Goal: Obtain resource: Download file/media

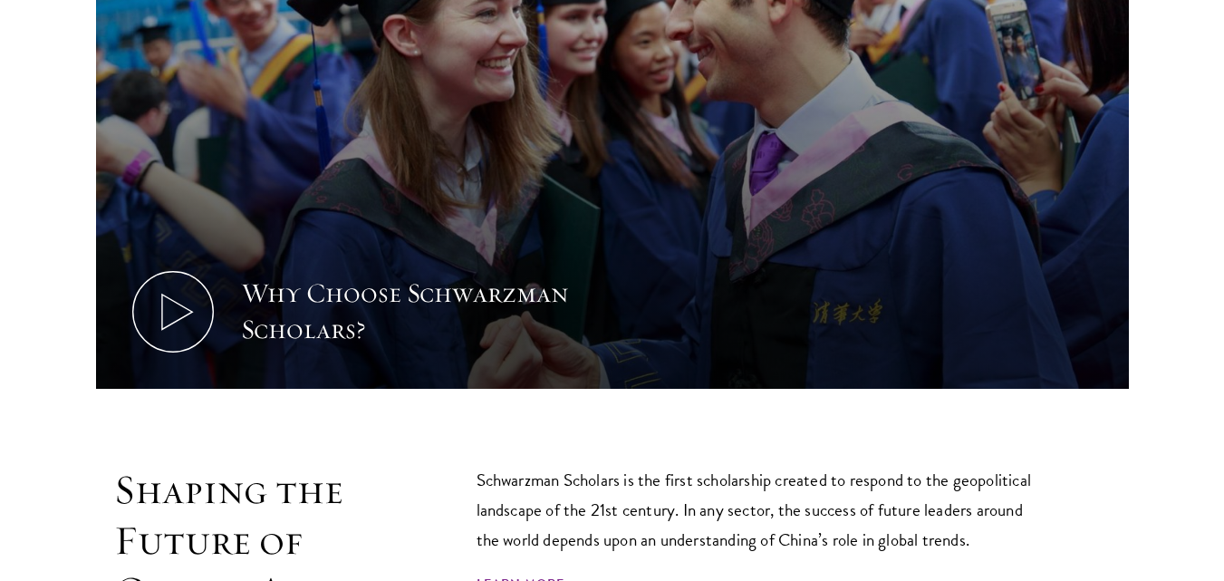
scroll to position [913, 0]
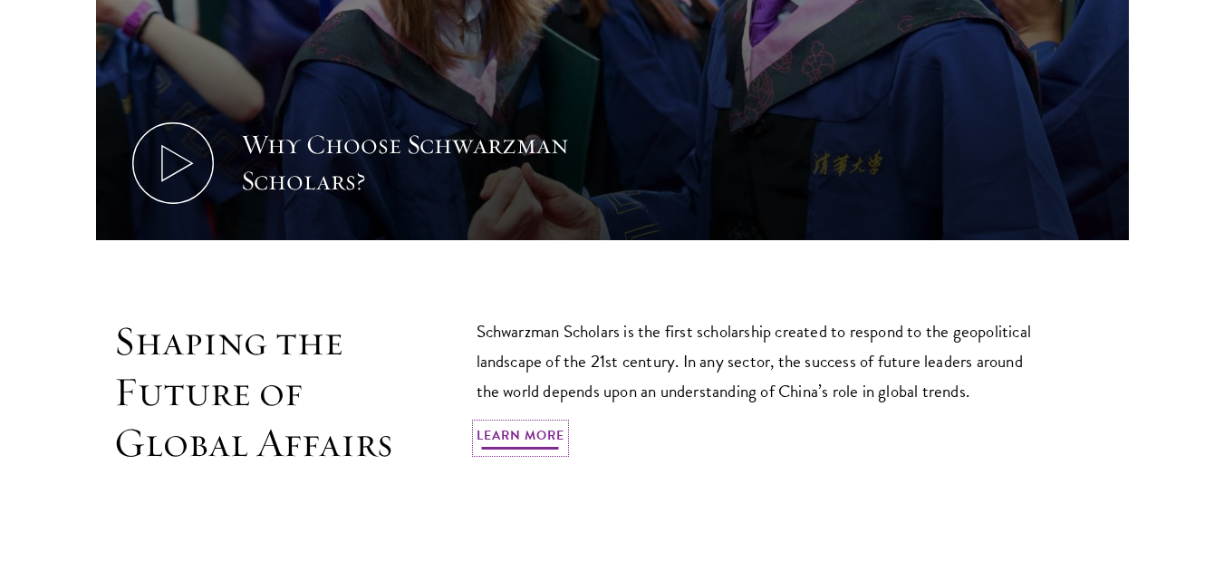
click at [524, 424] on link "Learn More" at bounding box center [520, 438] width 88 height 28
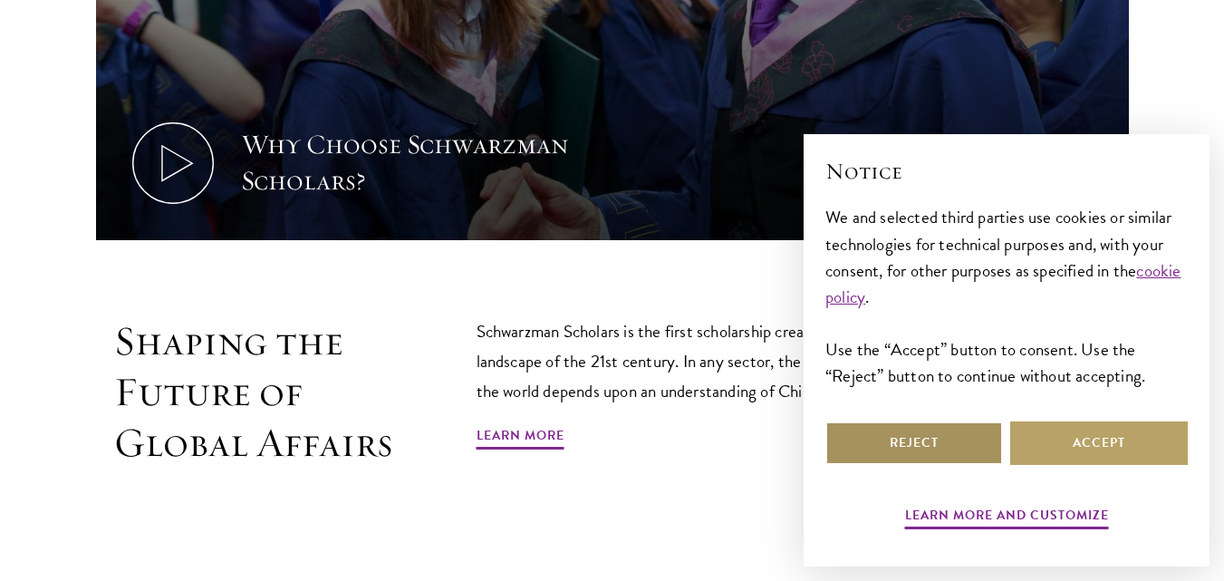
click at [940, 450] on button "Reject" at bounding box center [914, 442] width 178 height 43
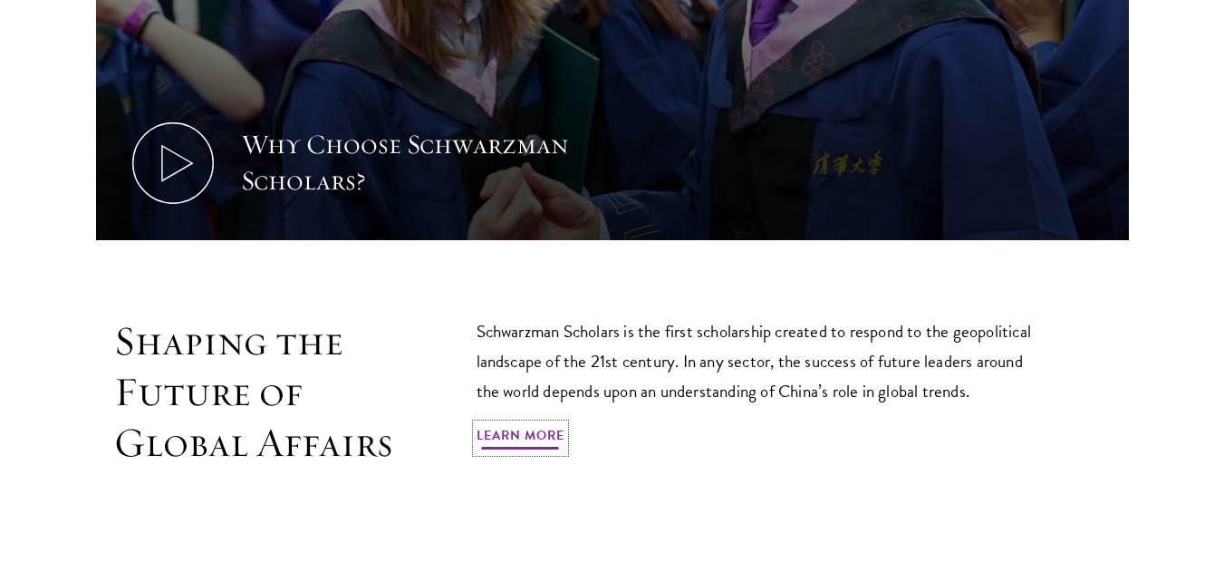
click at [530, 424] on link "Learn More" at bounding box center [520, 438] width 88 height 28
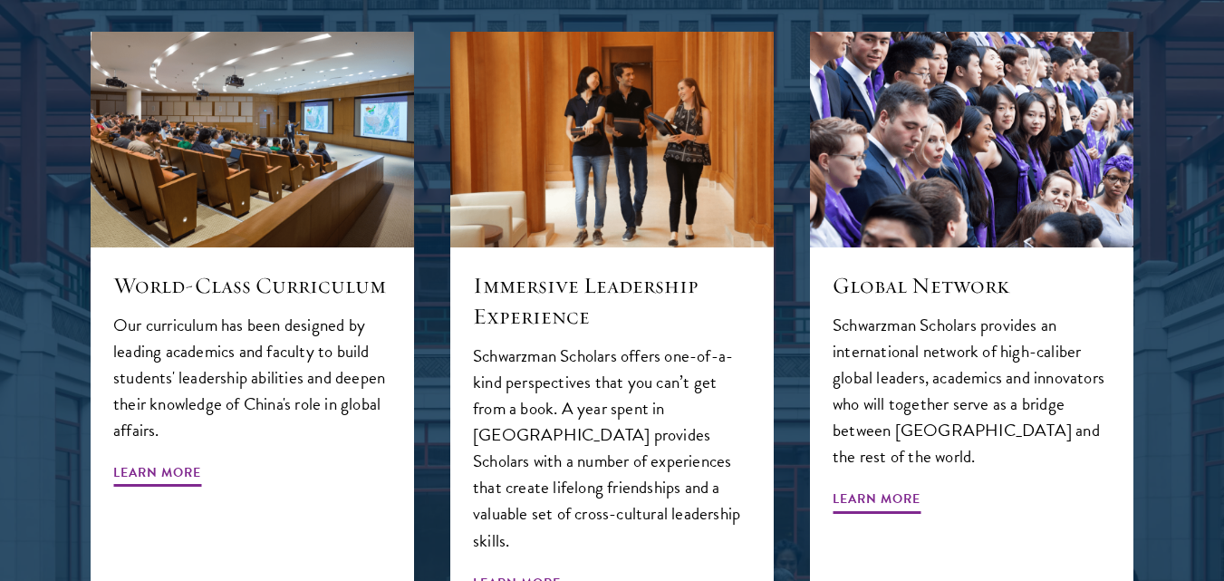
scroll to position [1933, 0]
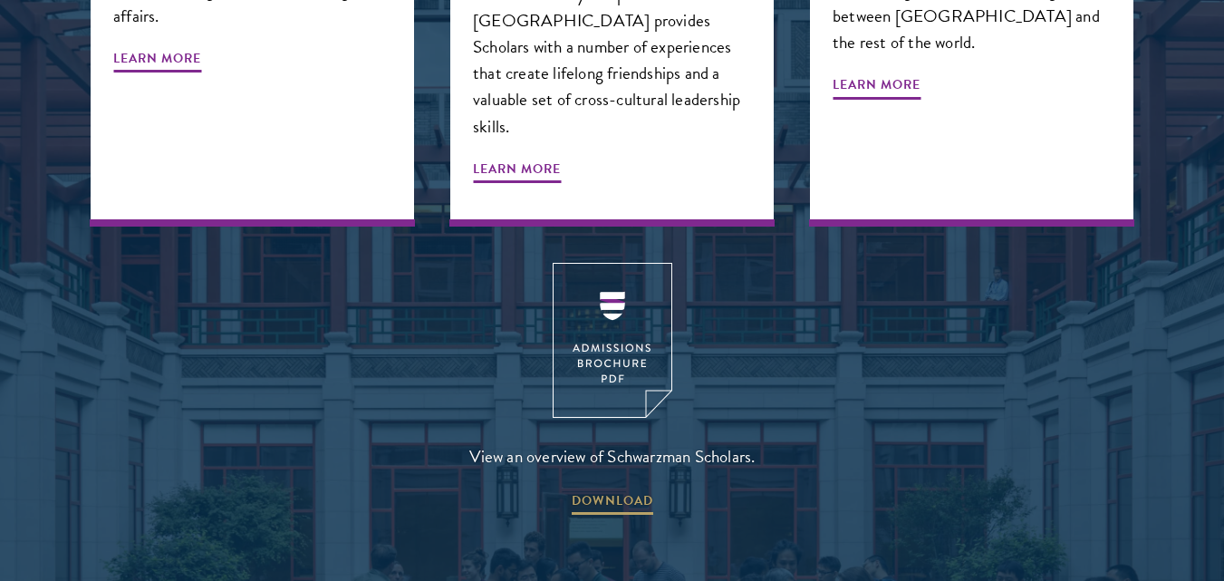
scroll to position [2348, 0]
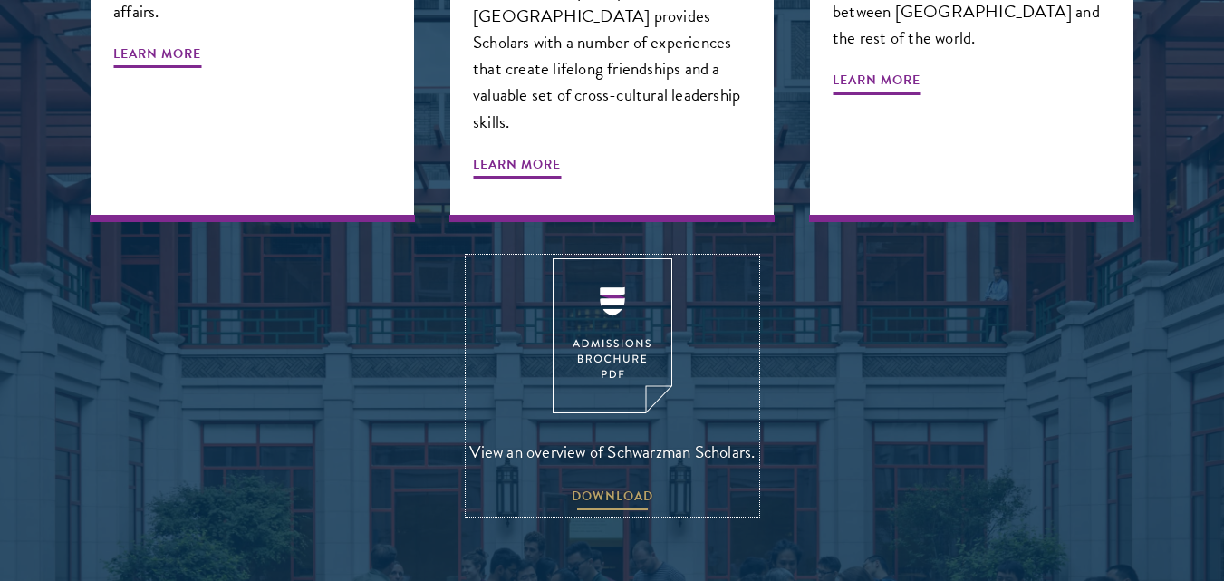
click at [622, 485] on span "DOWNLOAD" at bounding box center [612, 499] width 82 height 28
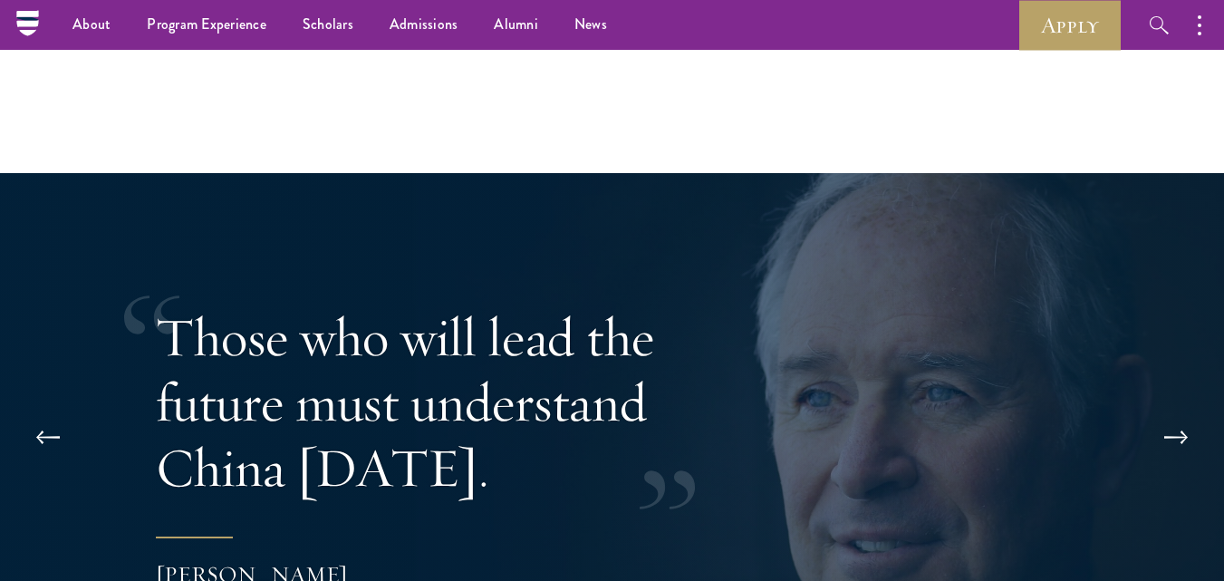
scroll to position [3350, 0]
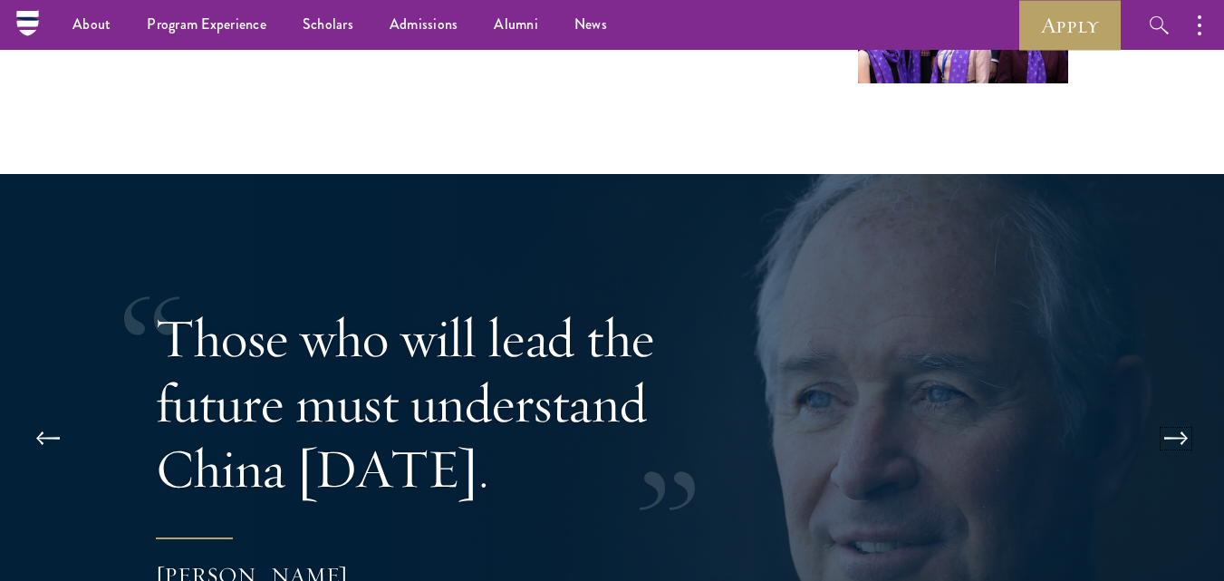
click at [1170, 413] on button at bounding box center [1176, 438] width 60 height 51
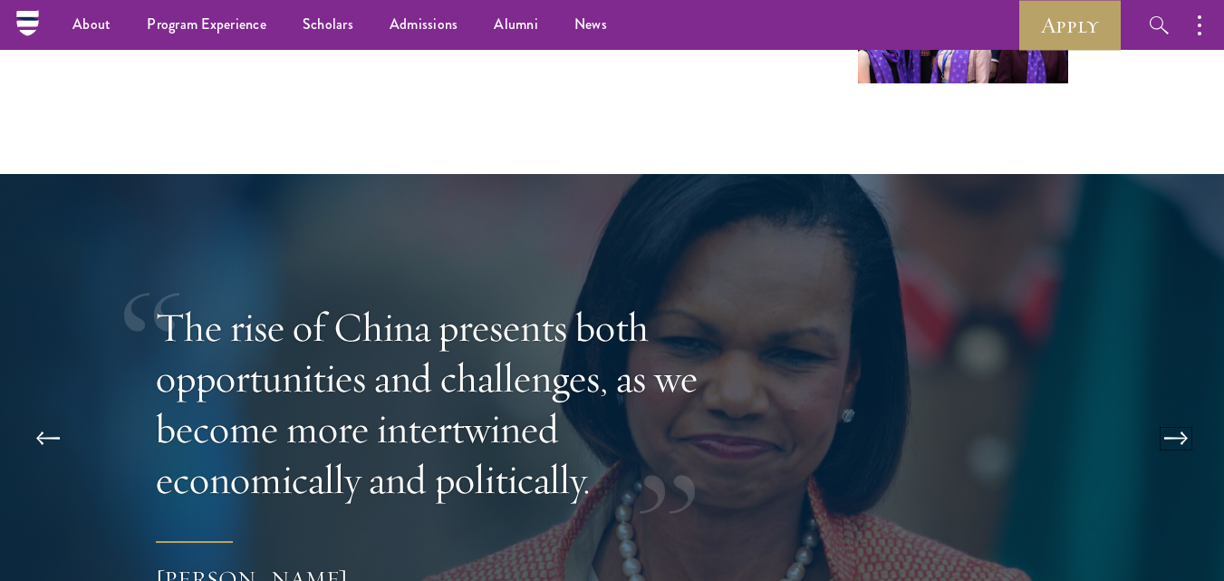
click at [1170, 413] on button at bounding box center [1176, 438] width 60 height 51
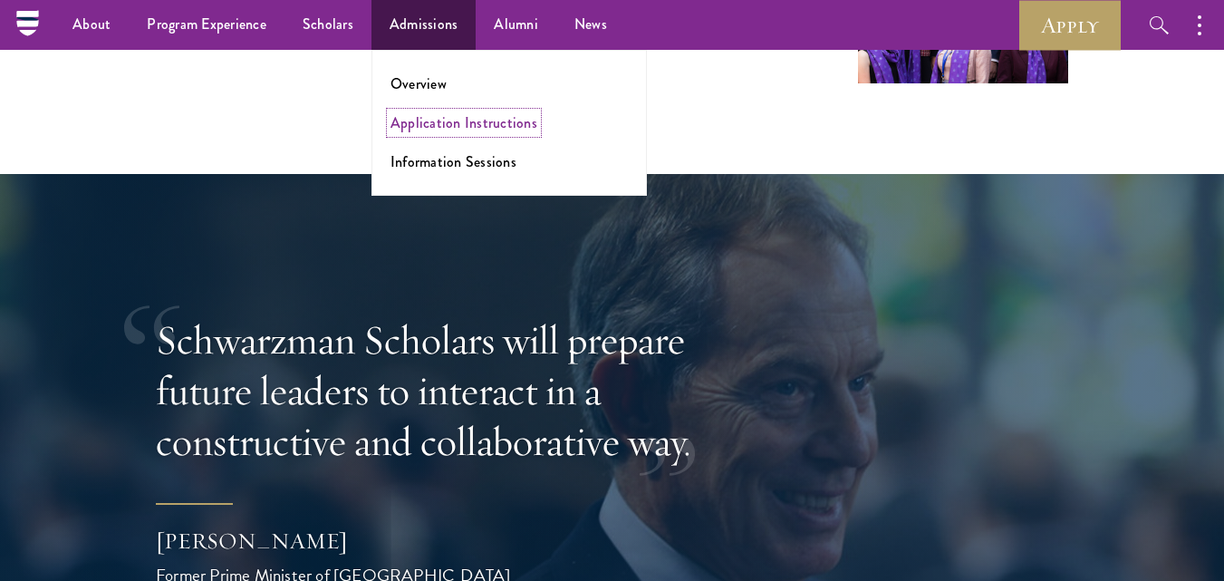
click at [429, 119] on link "Application Instructions" at bounding box center [463, 122] width 147 height 21
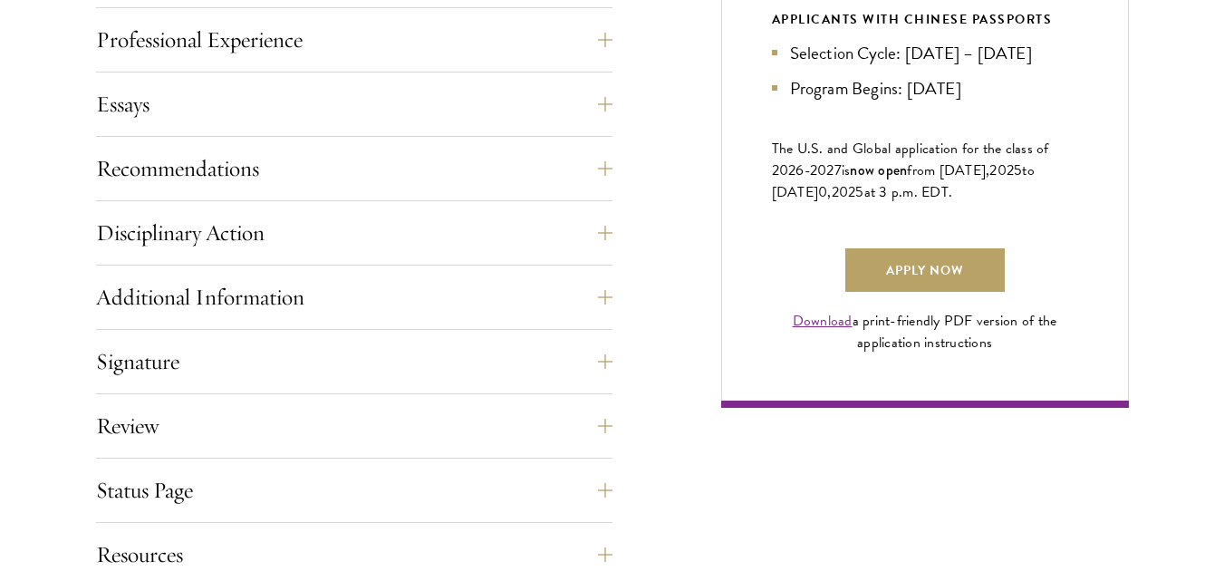
scroll to position [1247, 0]
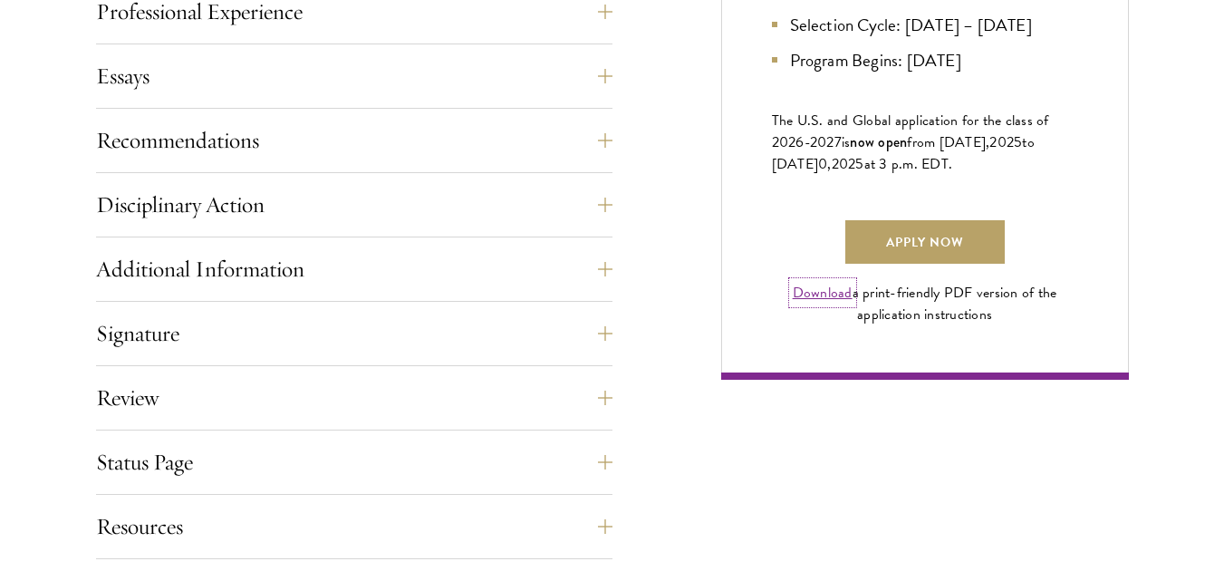
click at [817, 303] on link "Download" at bounding box center [822, 293] width 60 height 22
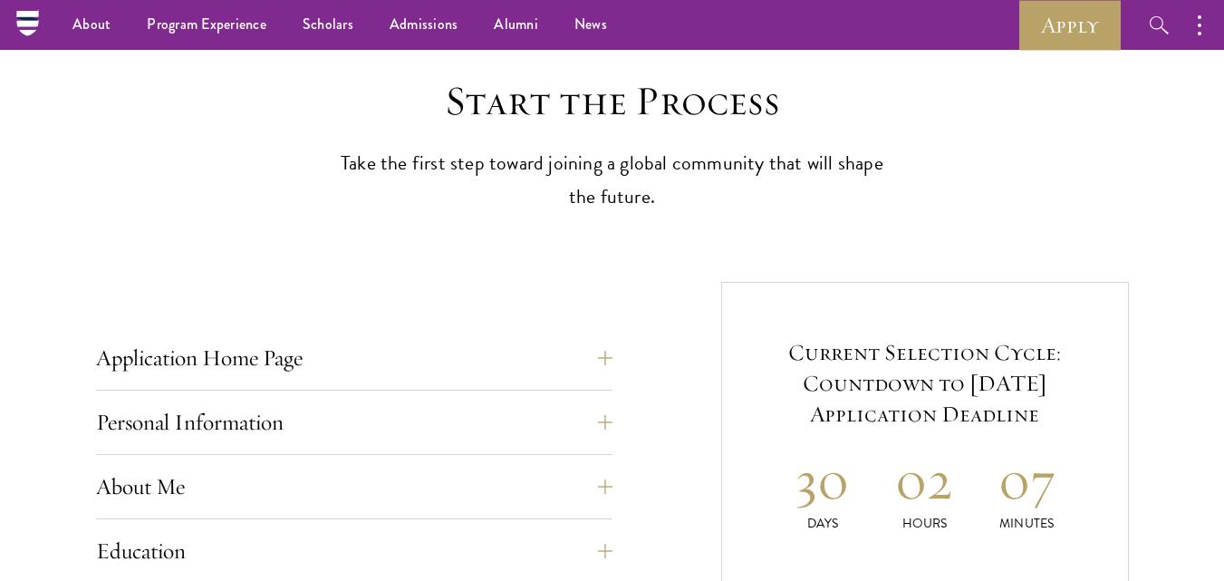
scroll to position [0, 0]
